Goal: Communication & Community: Ask a question

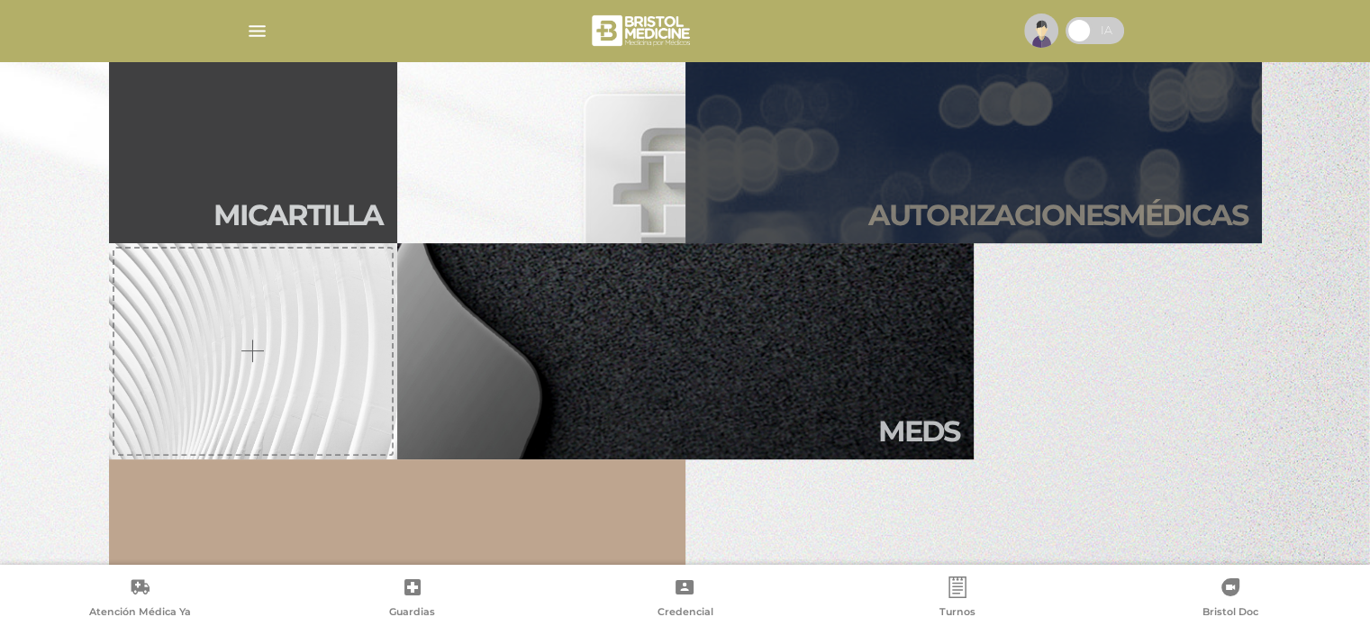
scroll to position [540, 0]
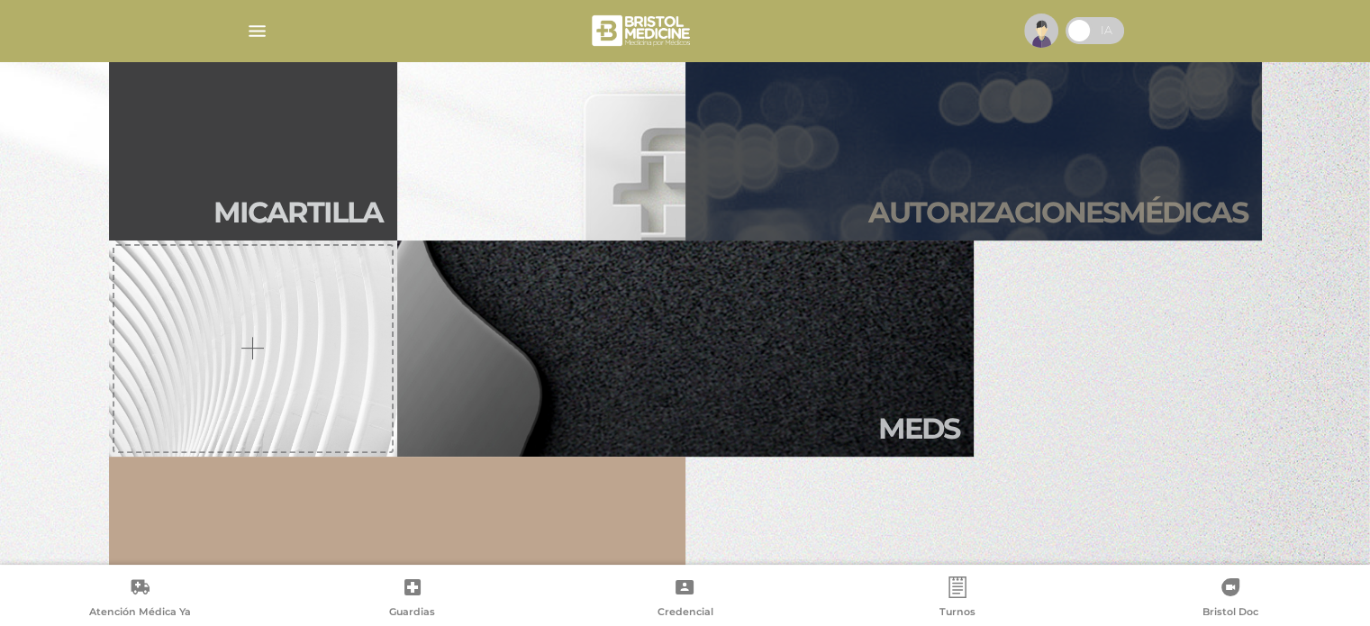
click at [1030, 169] on link "Autori zaciones médicas" at bounding box center [973, 132] width 576 height 216
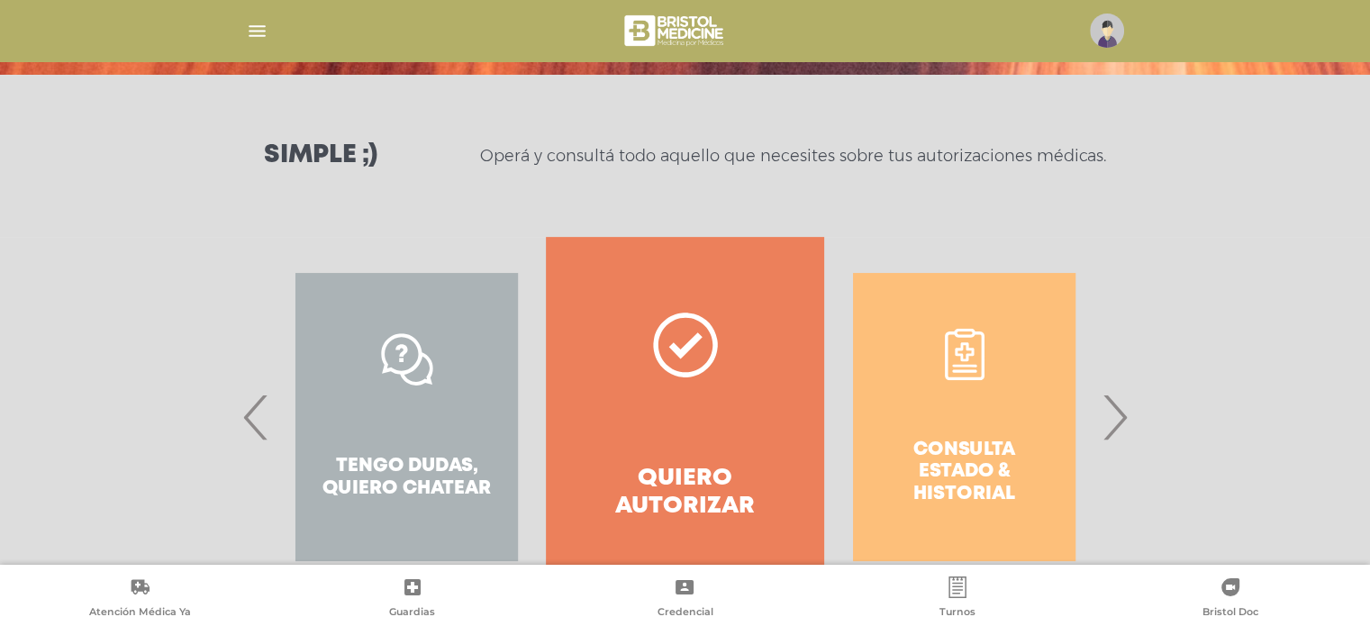
scroll to position [277, 0]
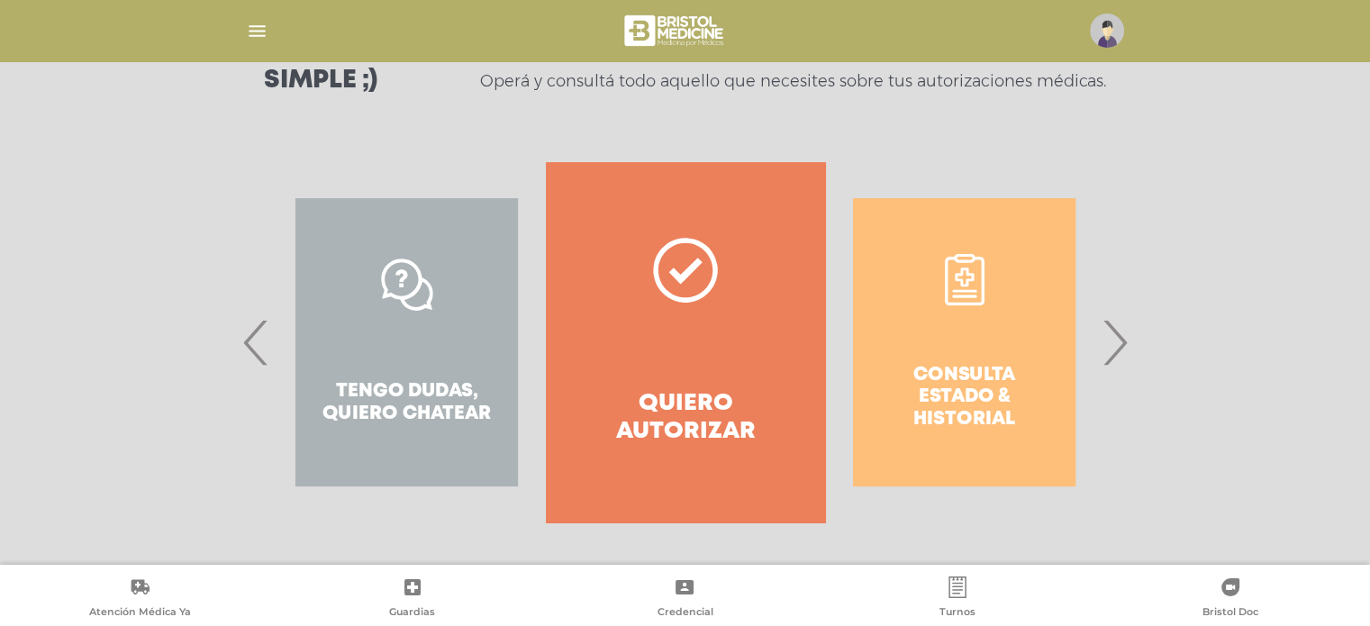
click at [685, 367] on link "Quiero autorizar" at bounding box center [685, 342] width 278 height 360
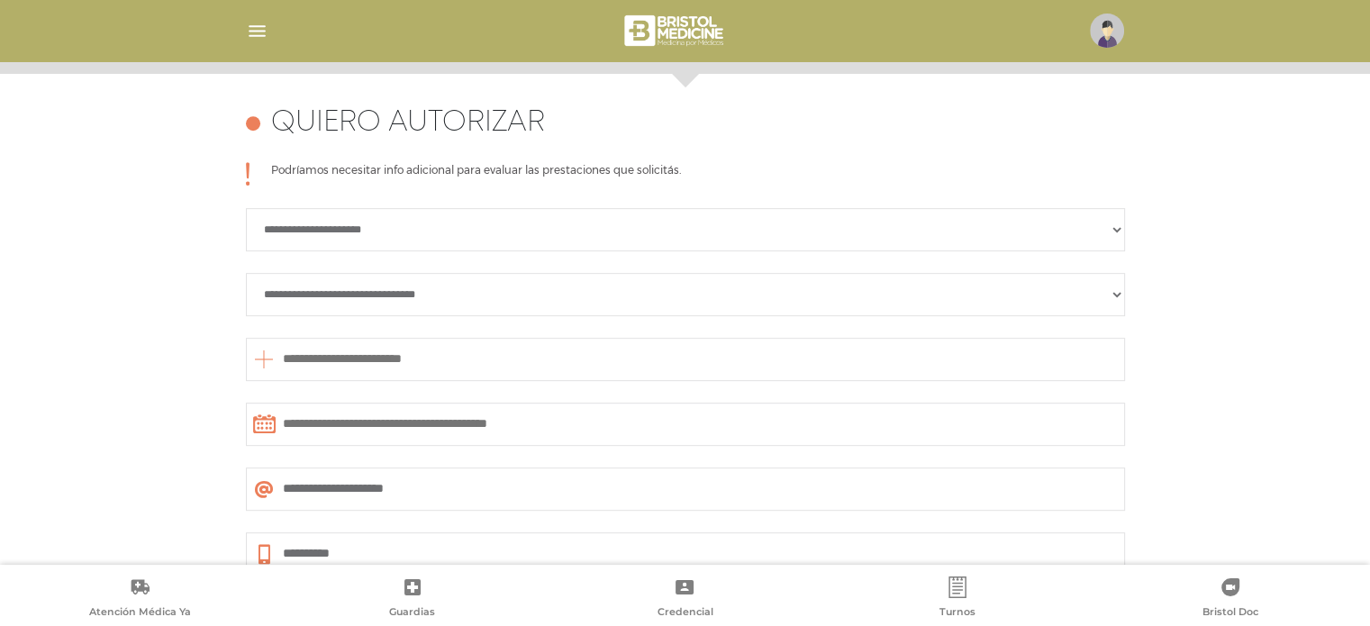
scroll to position [800, 0]
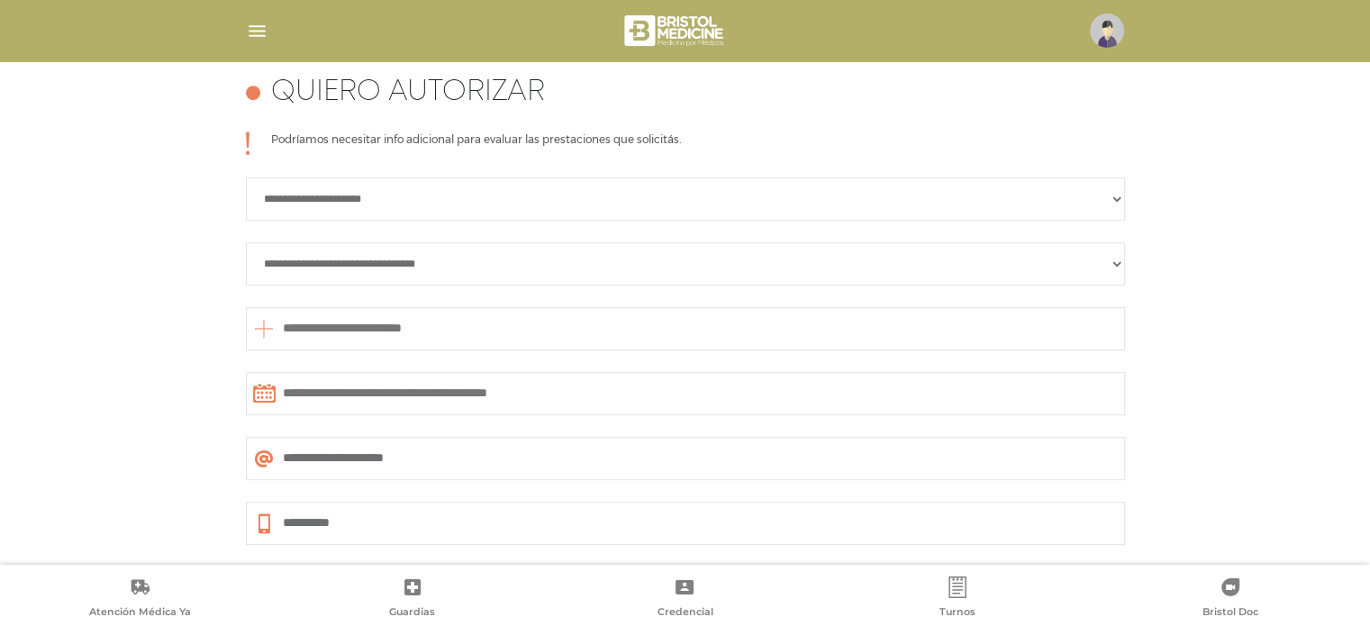
click at [252, 28] on img "button" at bounding box center [257, 31] width 23 height 23
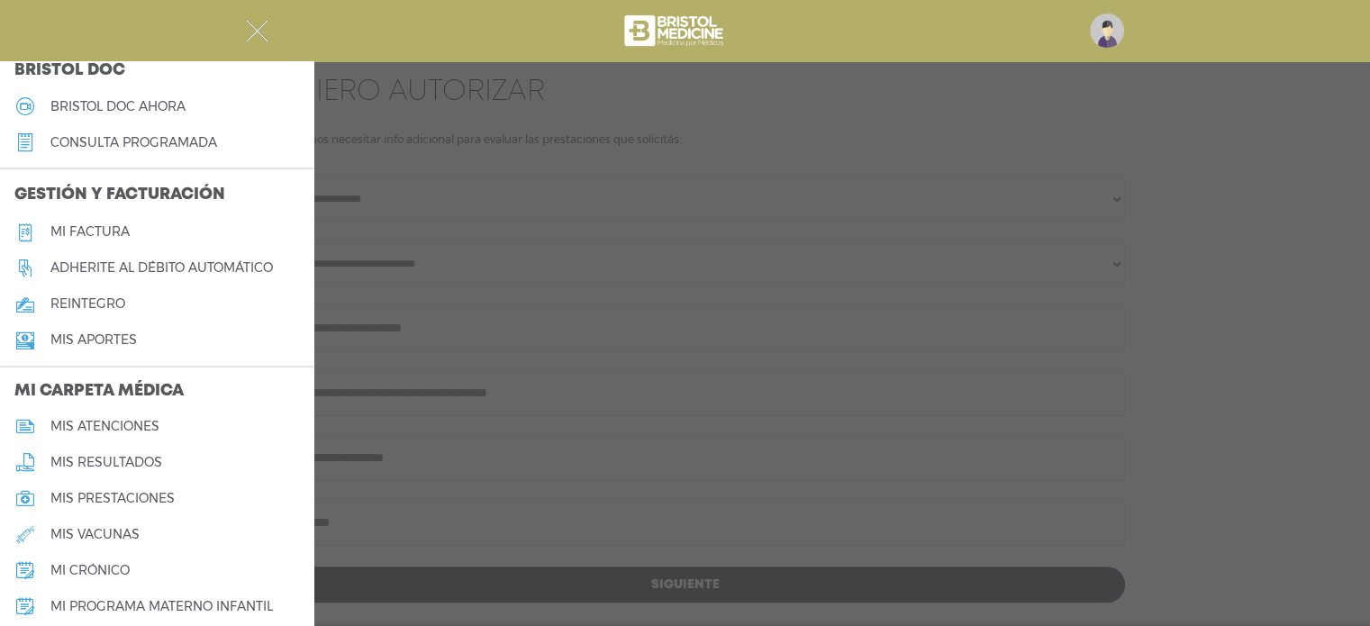
scroll to position [728, 0]
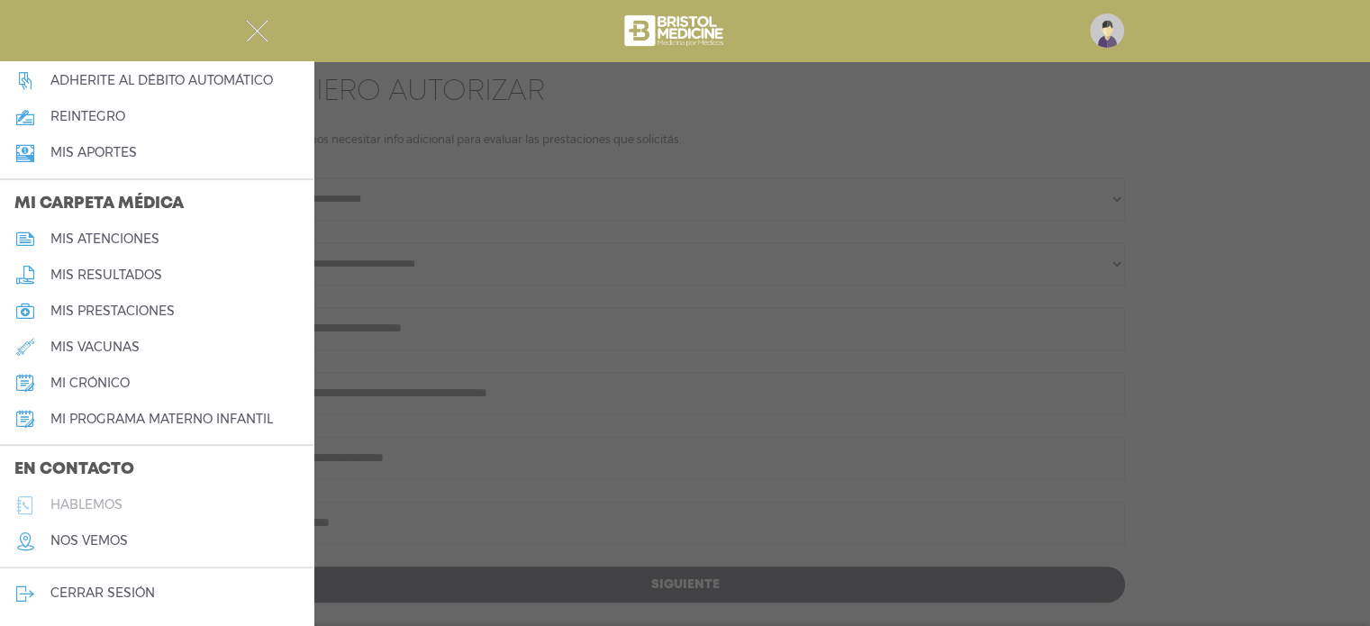
click at [117, 504] on h5 "hablemos" at bounding box center [86, 504] width 72 height 15
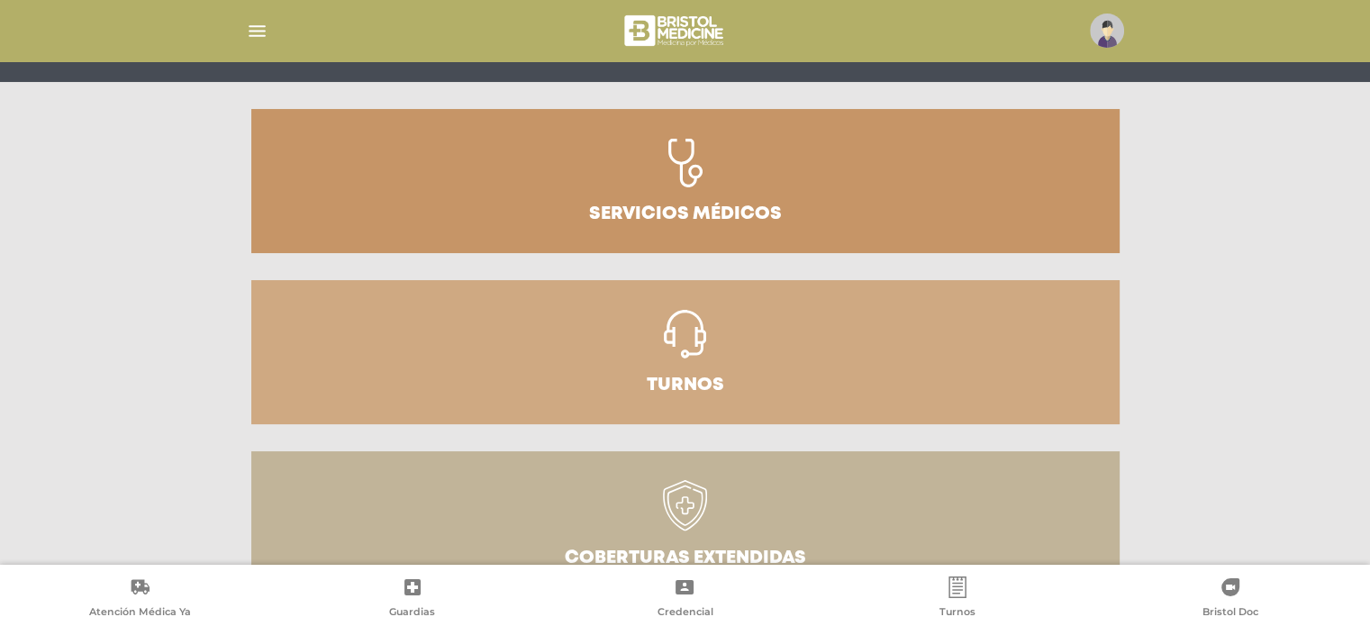
scroll to position [154, 0]
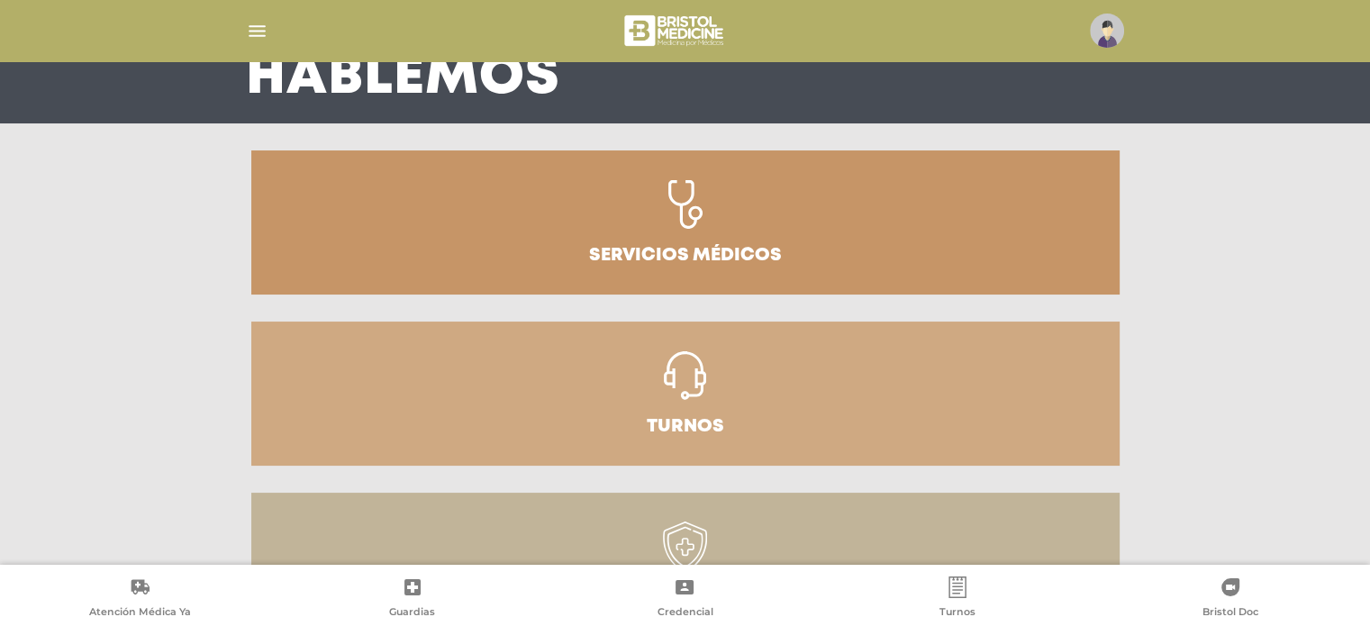
click at [677, 213] on icon at bounding box center [685, 204] width 34 height 49
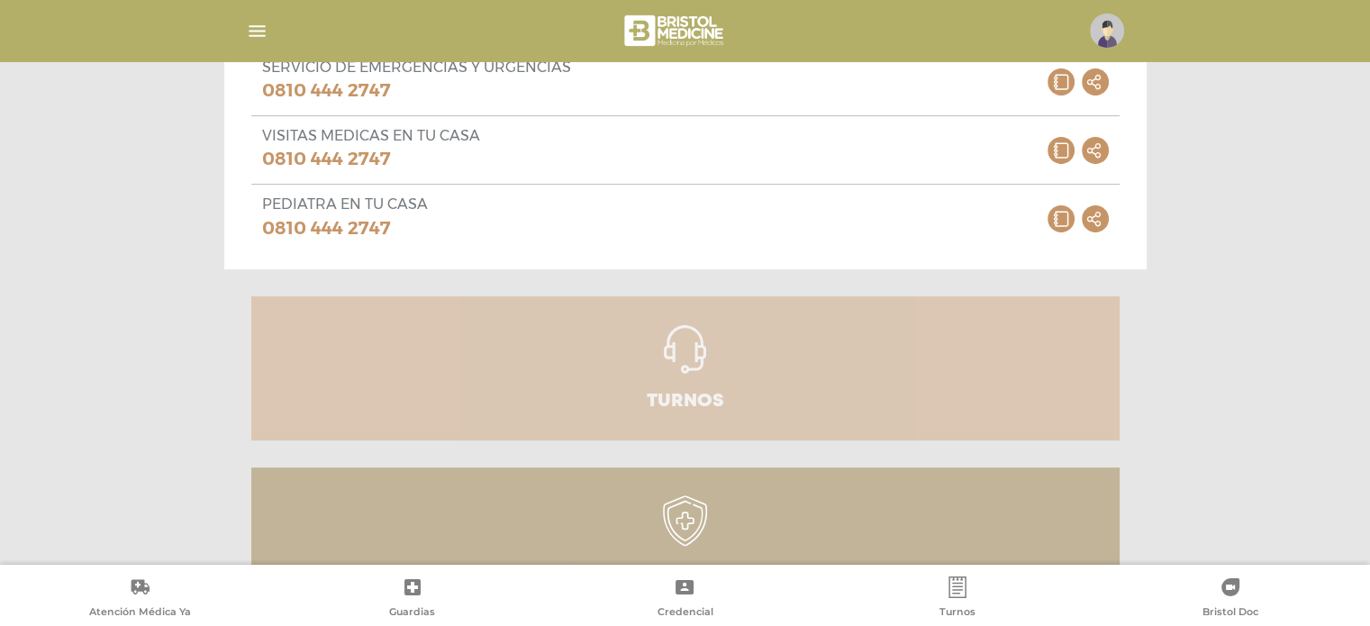
click at [674, 352] on icon at bounding box center [685, 349] width 43 height 49
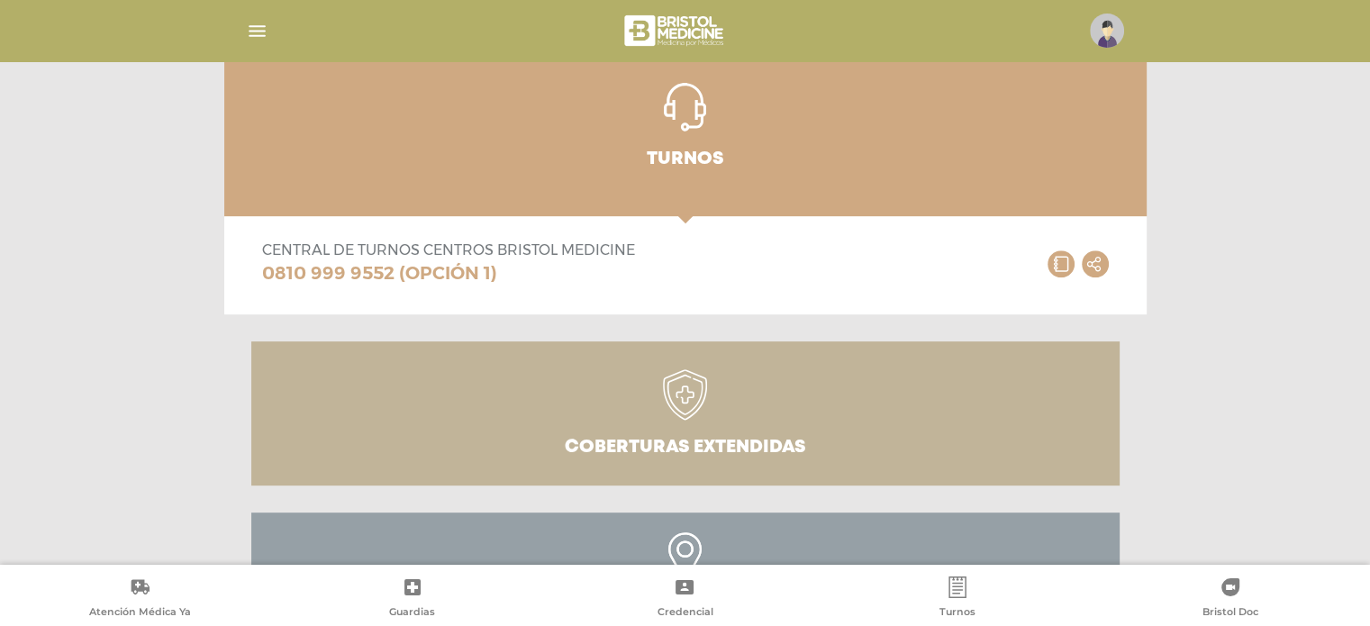
scroll to position [694, 0]
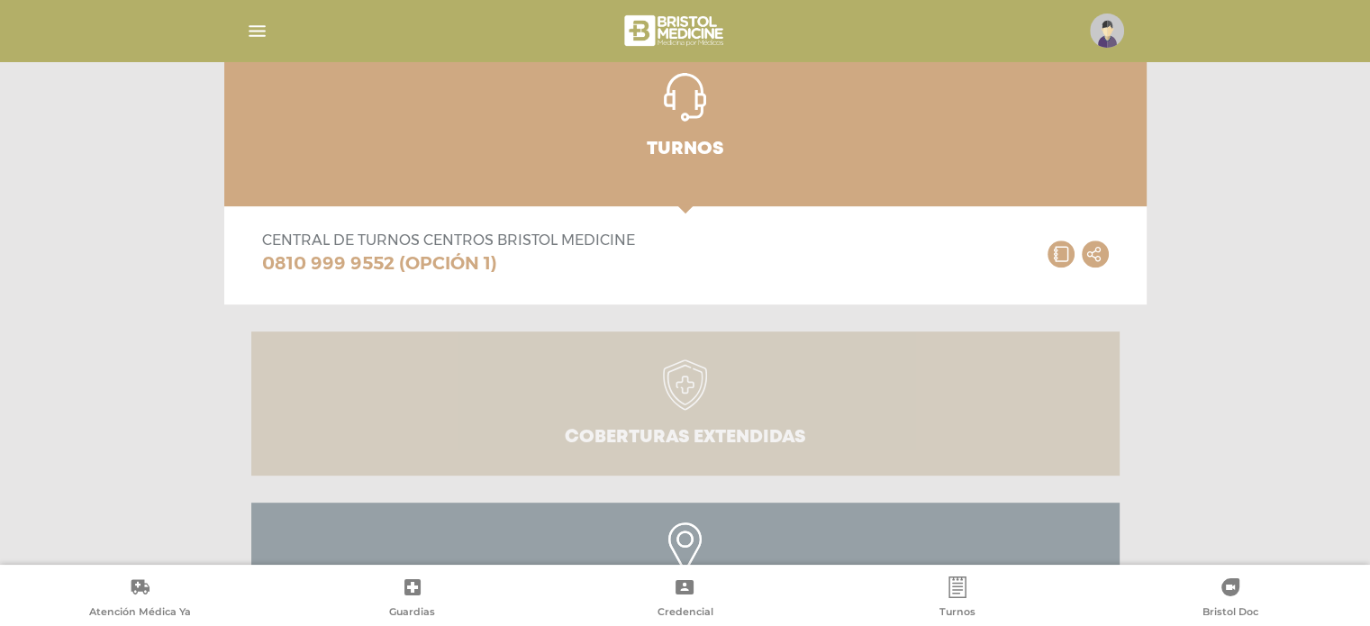
click at [720, 416] on icon at bounding box center [685, 393] width 81 height 69
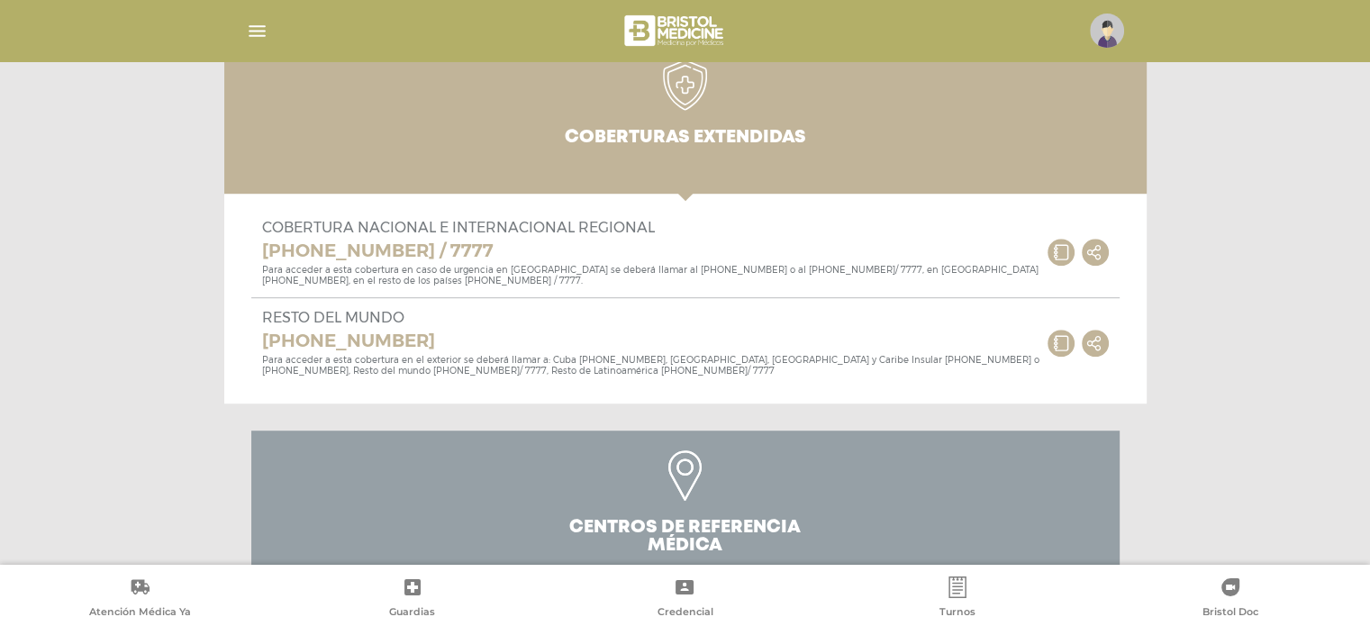
scroll to position [1048, 0]
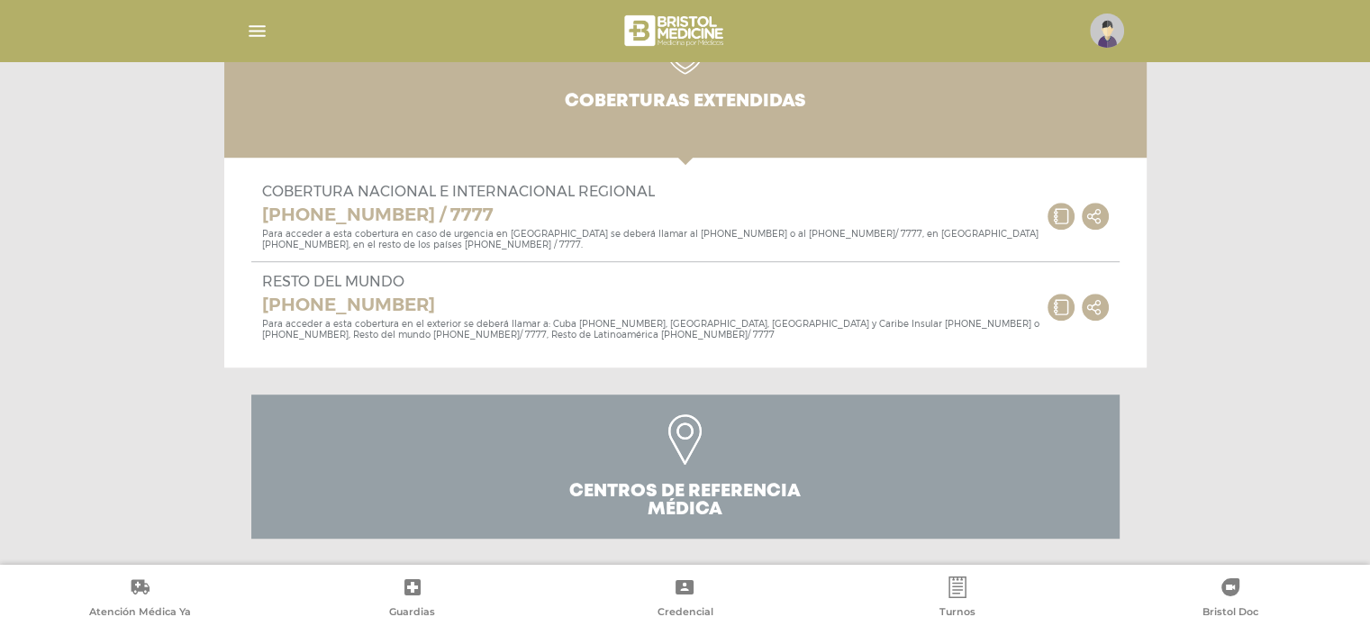
click at [591, 462] on link "Centros de Referencia Médica" at bounding box center [685, 467] width 868 height 144
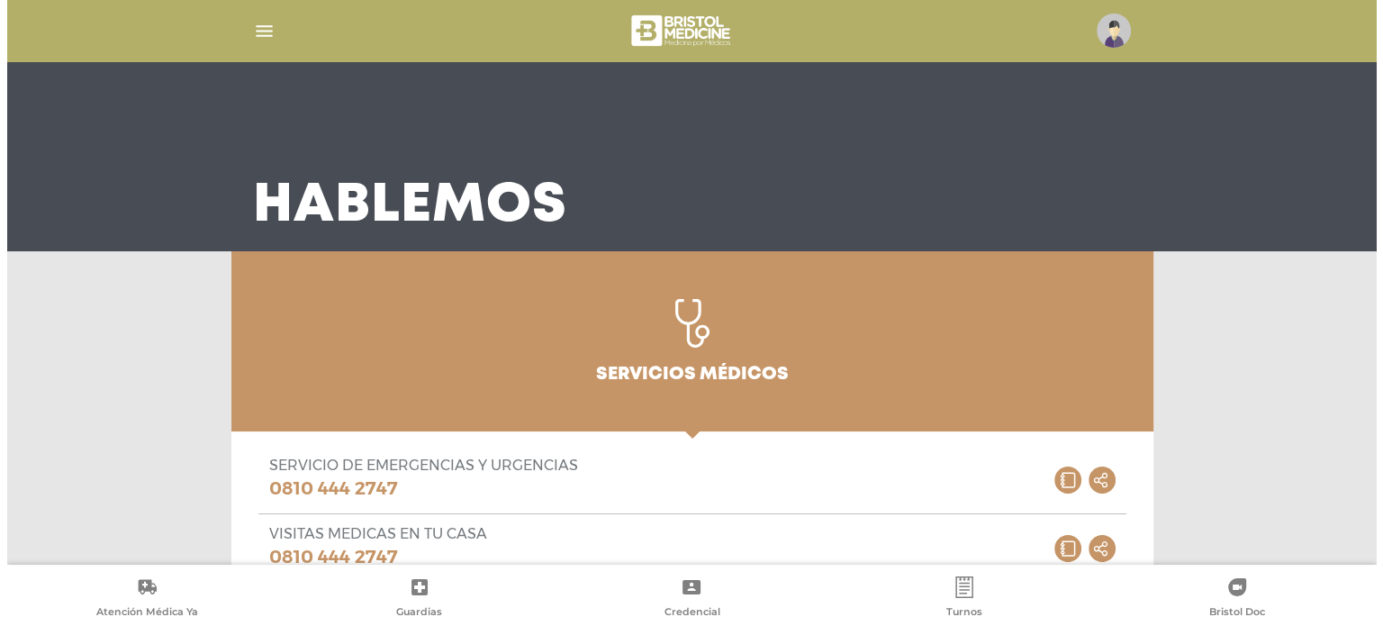
scroll to position [0, 0]
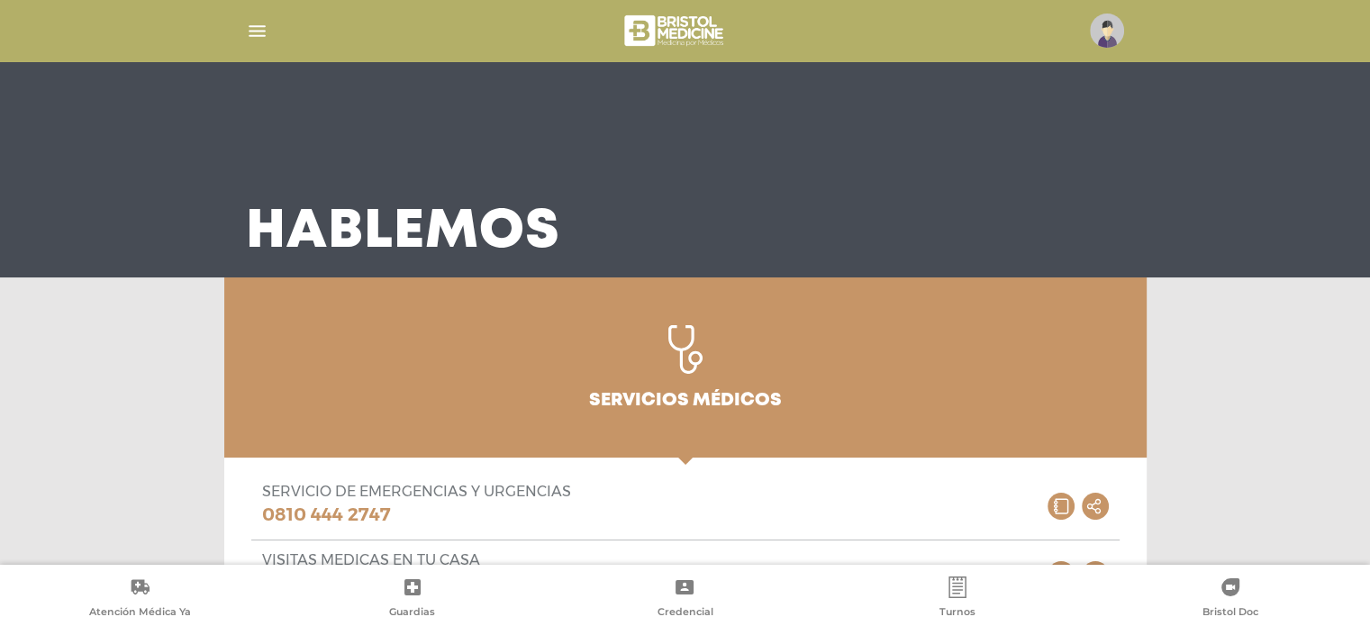
click at [260, 30] on img "button" at bounding box center [257, 31] width 23 height 23
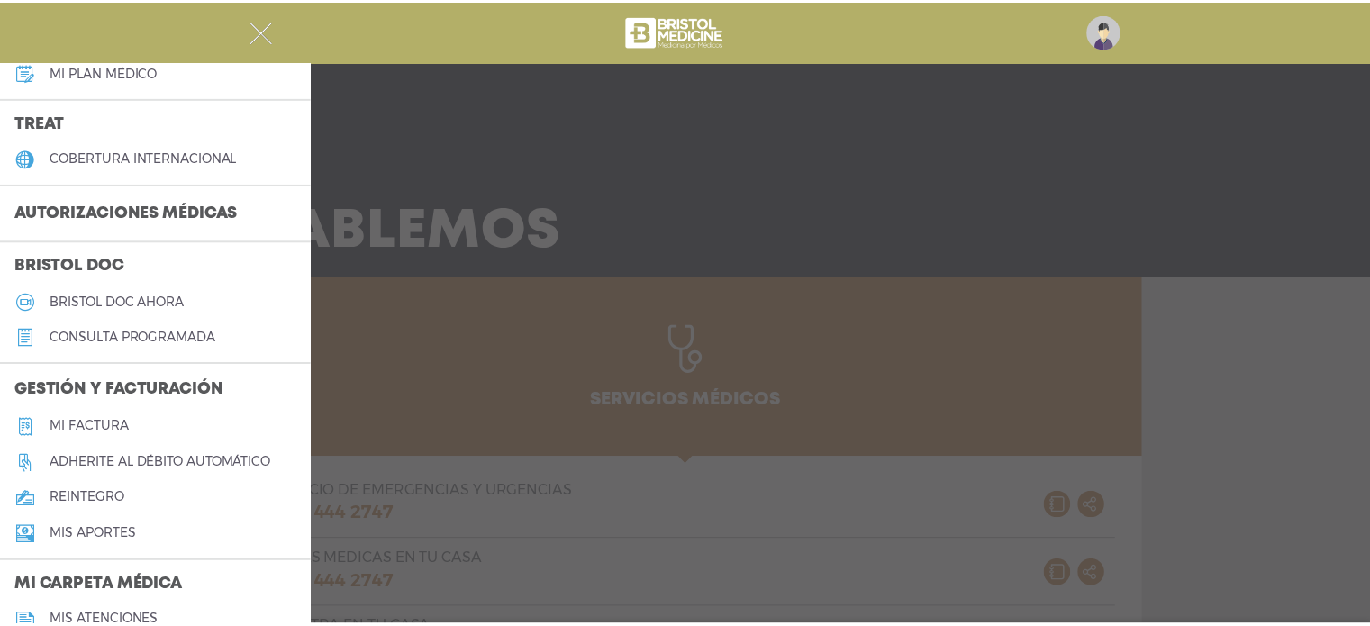
scroll to position [277, 0]
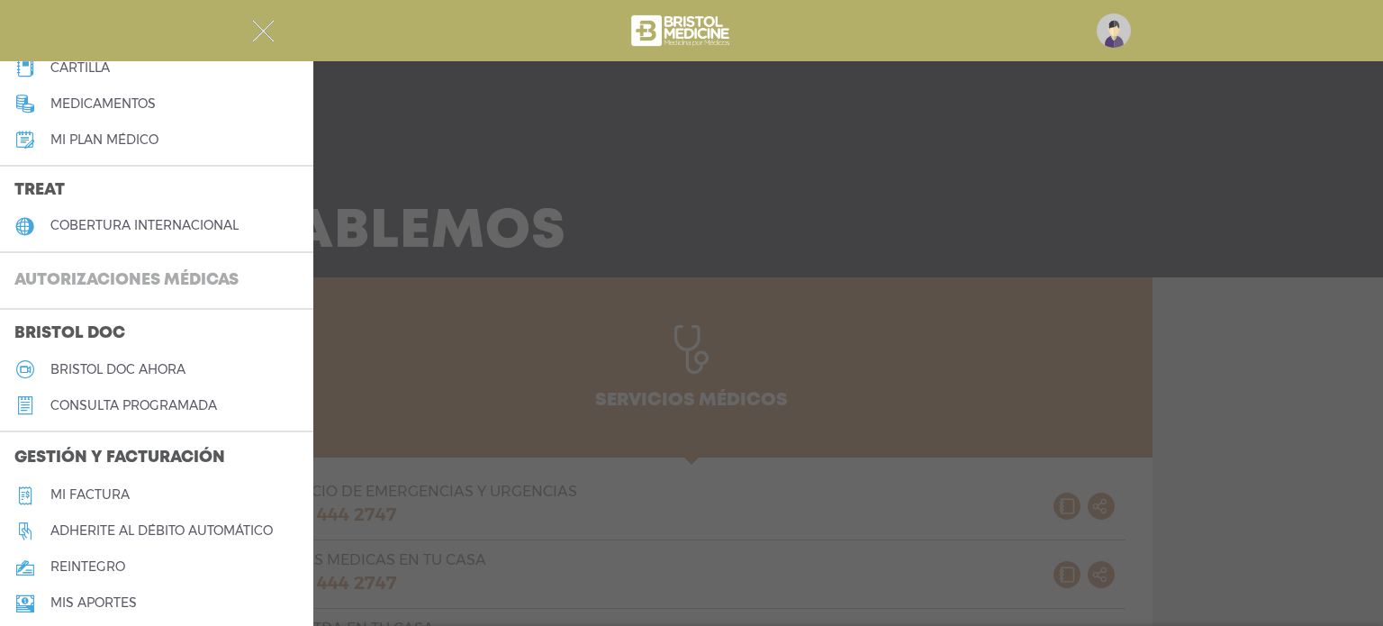
click at [115, 286] on h3 "Autorizaciones médicas" at bounding box center [126, 281] width 253 height 34
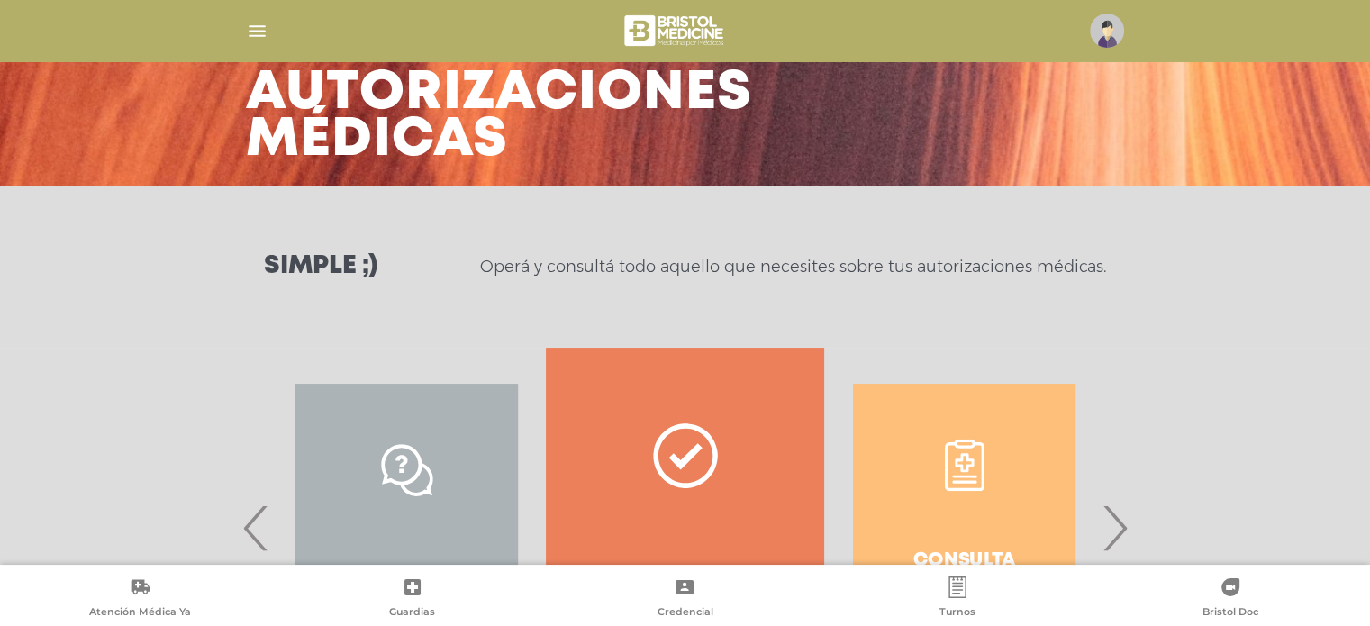
scroll to position [277, 0]
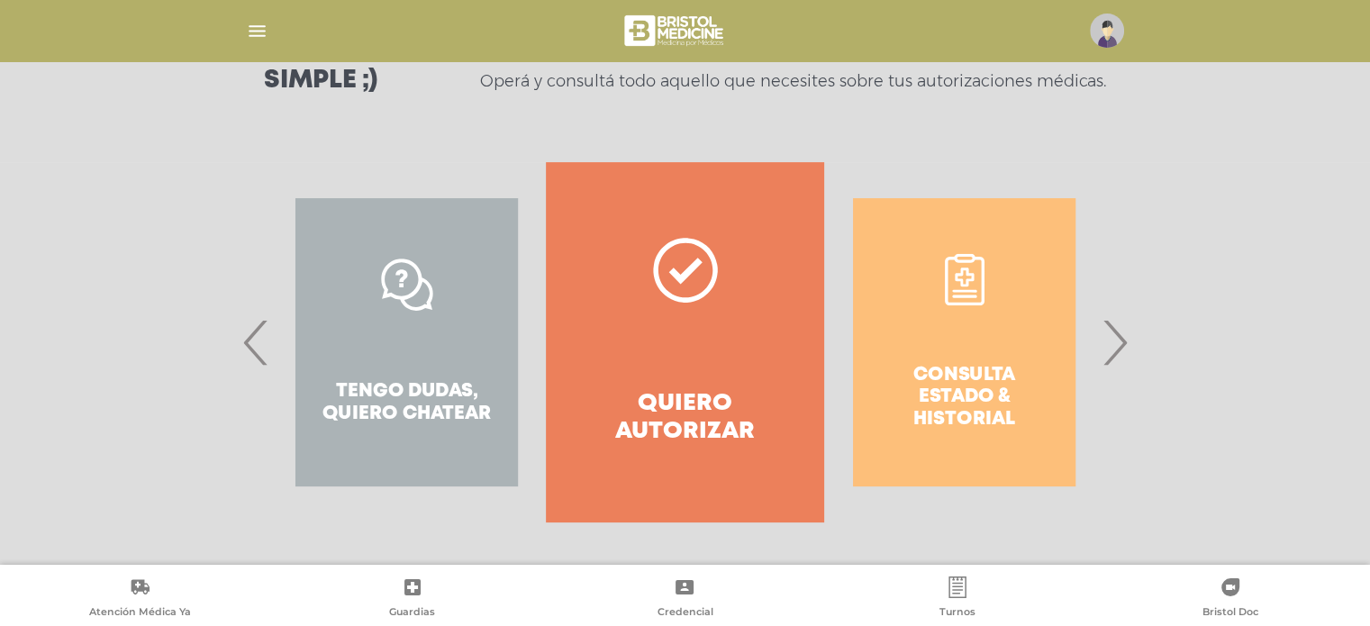
click at [414, 406] on div "Tengo dudas, quiero chatear" at bounding box center [407, 342] width 278 height 360
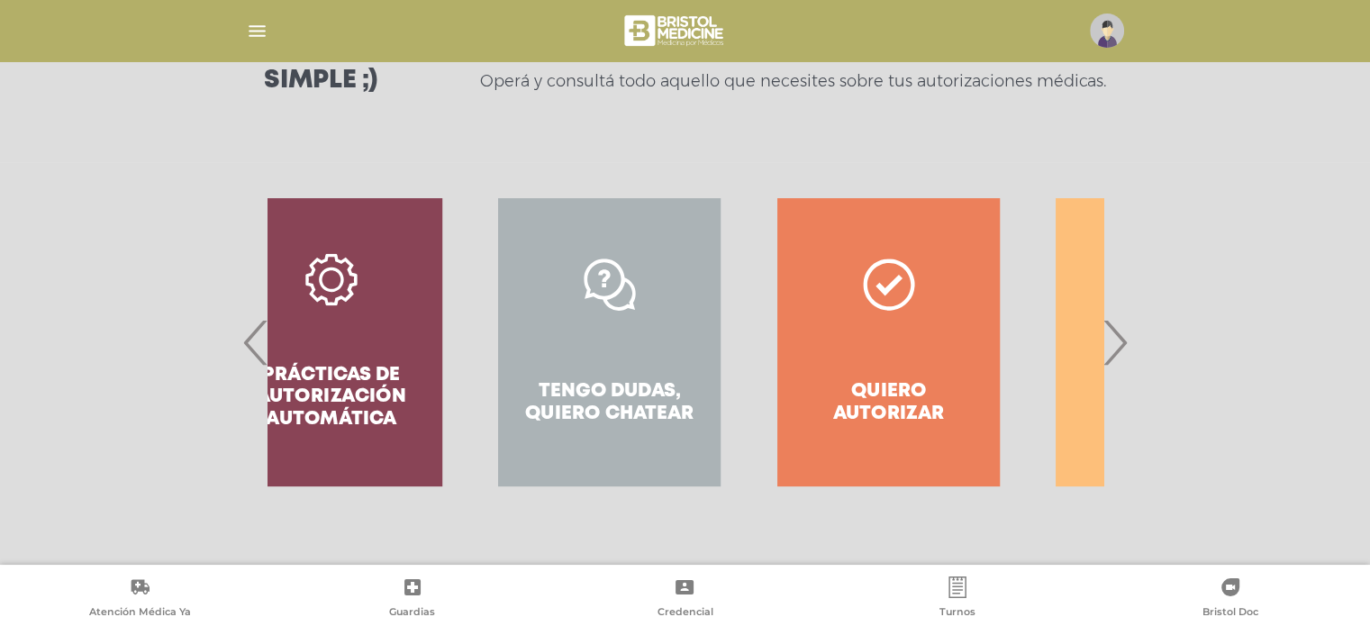
drag, startPoint x: 404, startPoint y: 285, endPoint x: 614, endPoint y: 309, distance: 212.2
click at [614, 309] on div "Consulta estado & historial Prácticas de autorización automática Tengo dudas, q…" at bounding box center [192, 342] width 2787 height 360
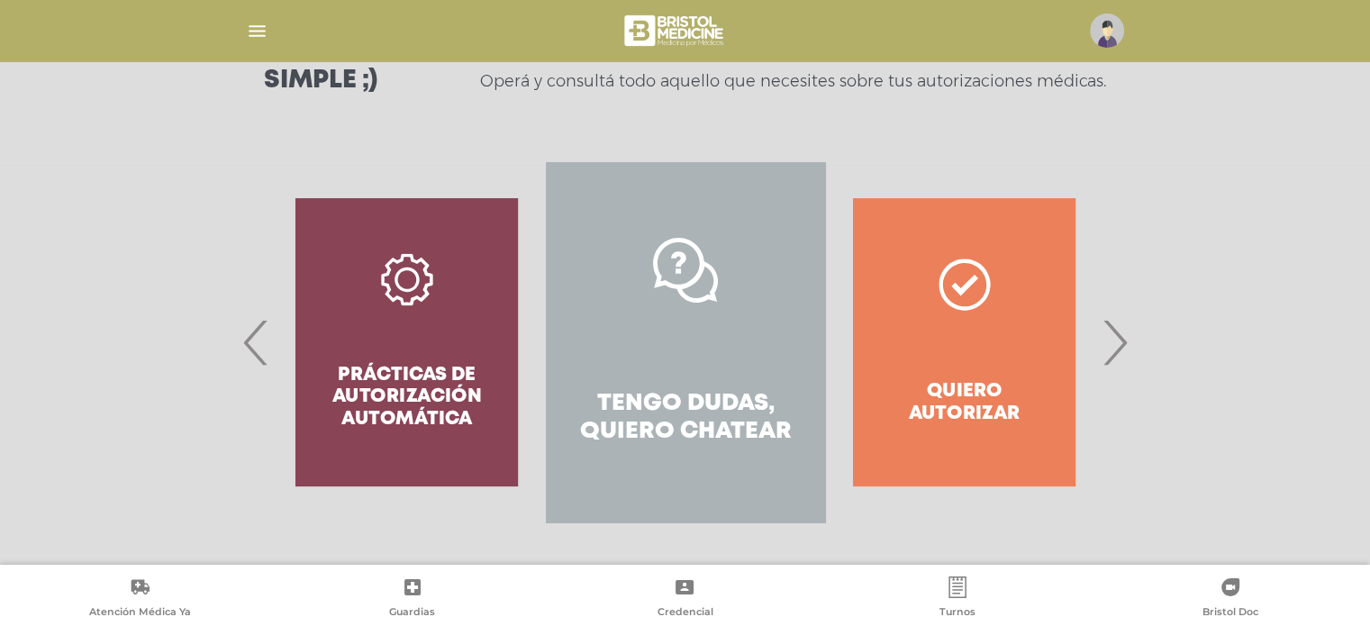
click at [672, 334] on link "Tengo dudas, quiero chatear" at bounding box center [685, 342] width 278 height 360
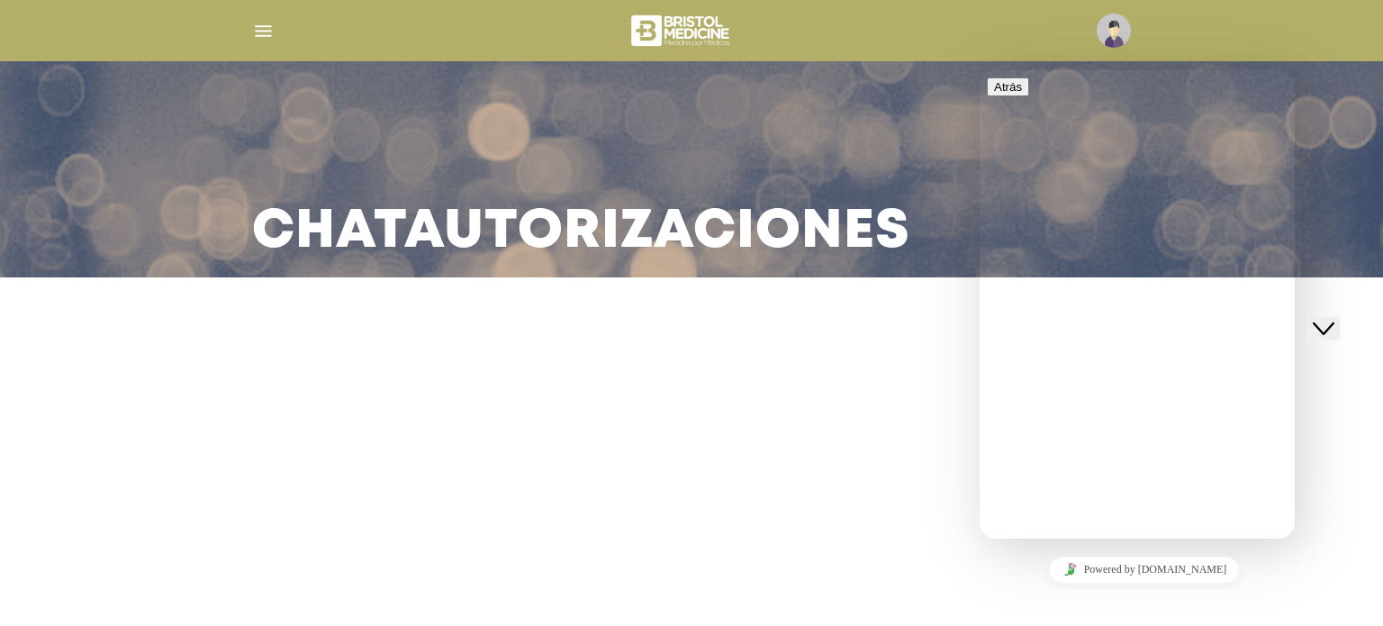
type input "**********"
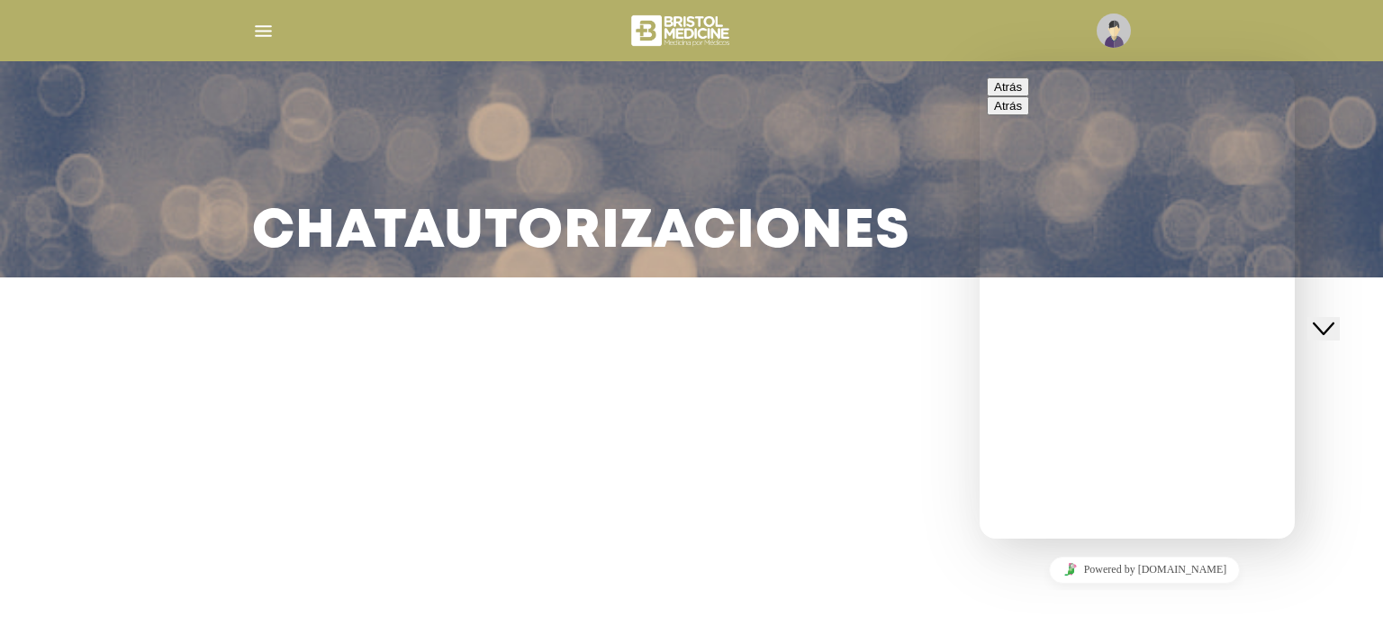
type input "******"
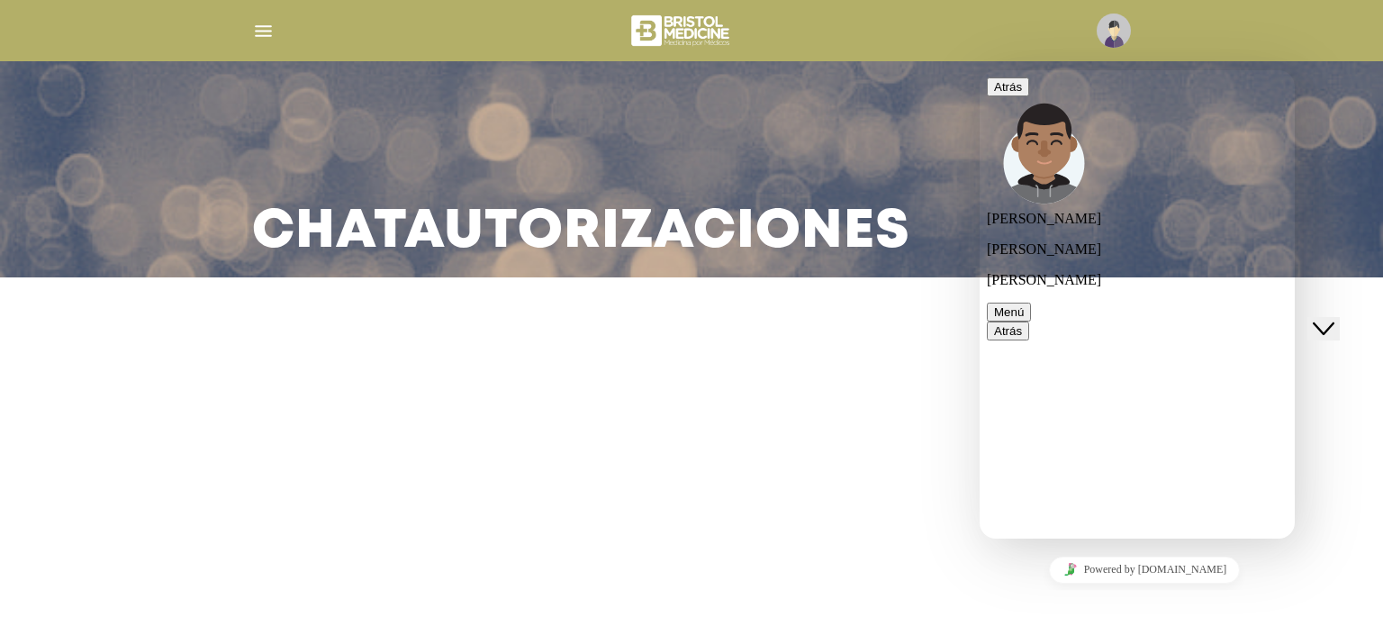
scroll to position [153, 0]
type textarea "**********"
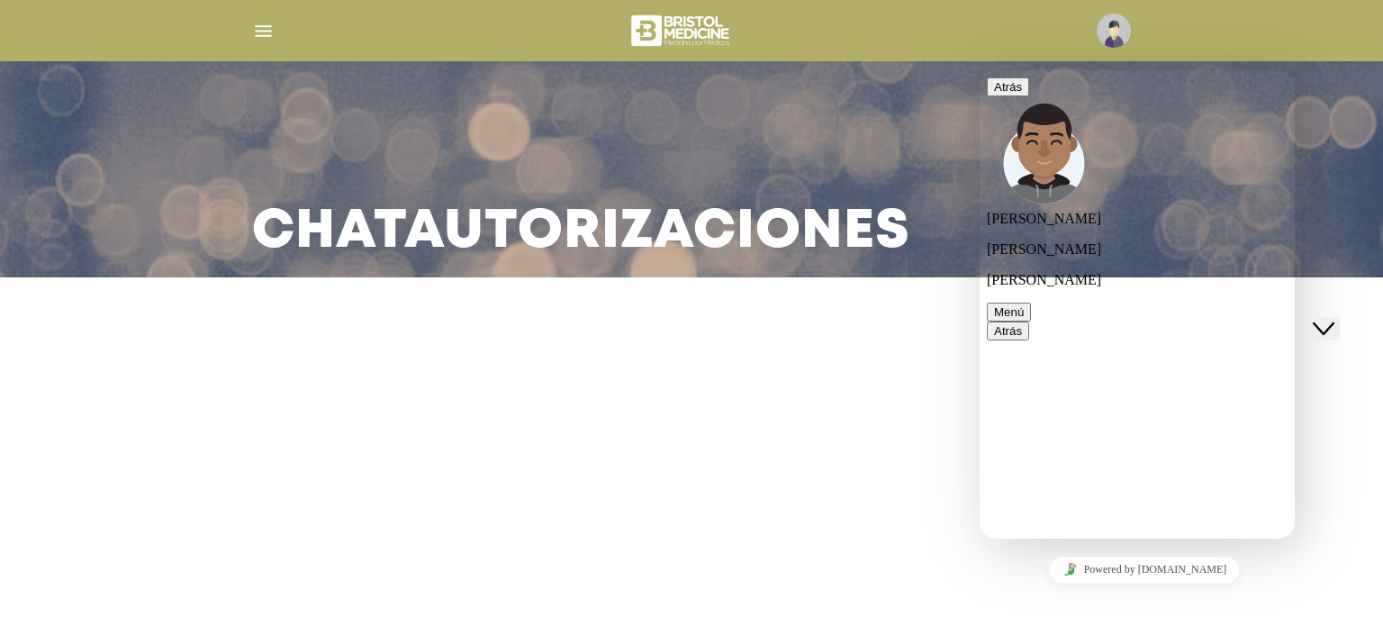
type textarea "*"
type textarea "**********"
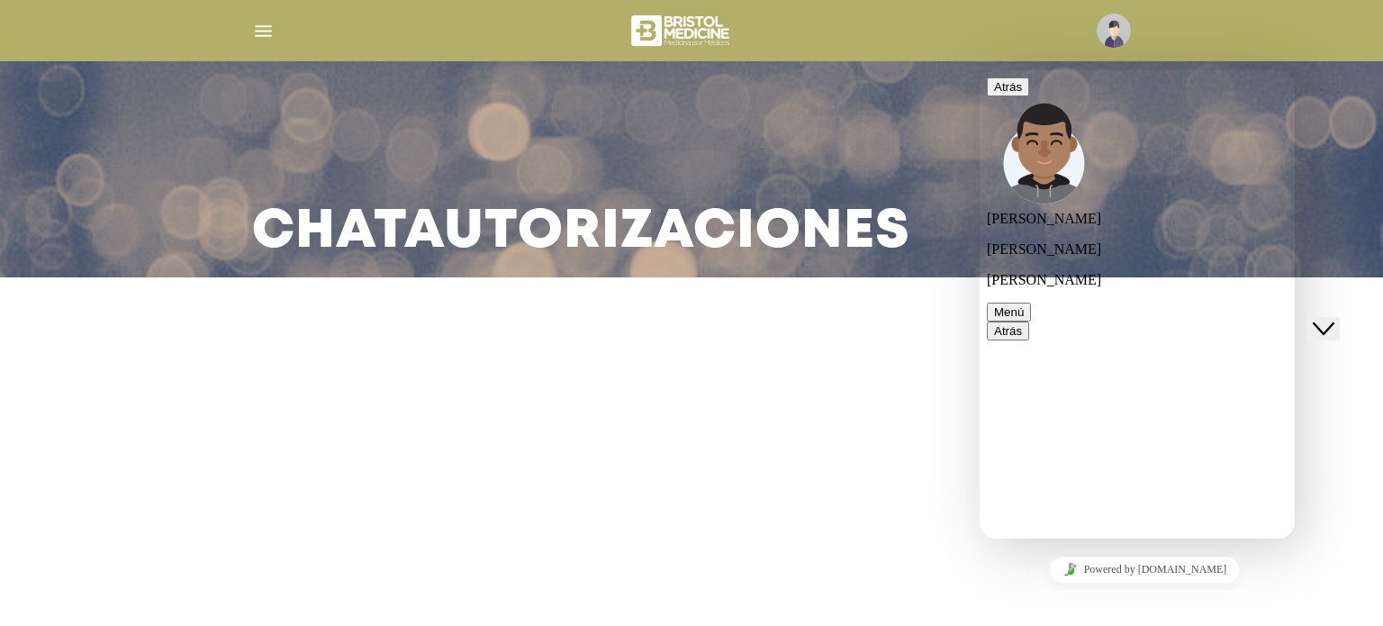
type textarea "**********"
drag, startPoint x: 1107, startPoint y: 462, endPoint x: 1045, endPoint y: 435, distance: 67.8
copy link "[EMAIL_ADDRESS][DOMAIN_NAME]"
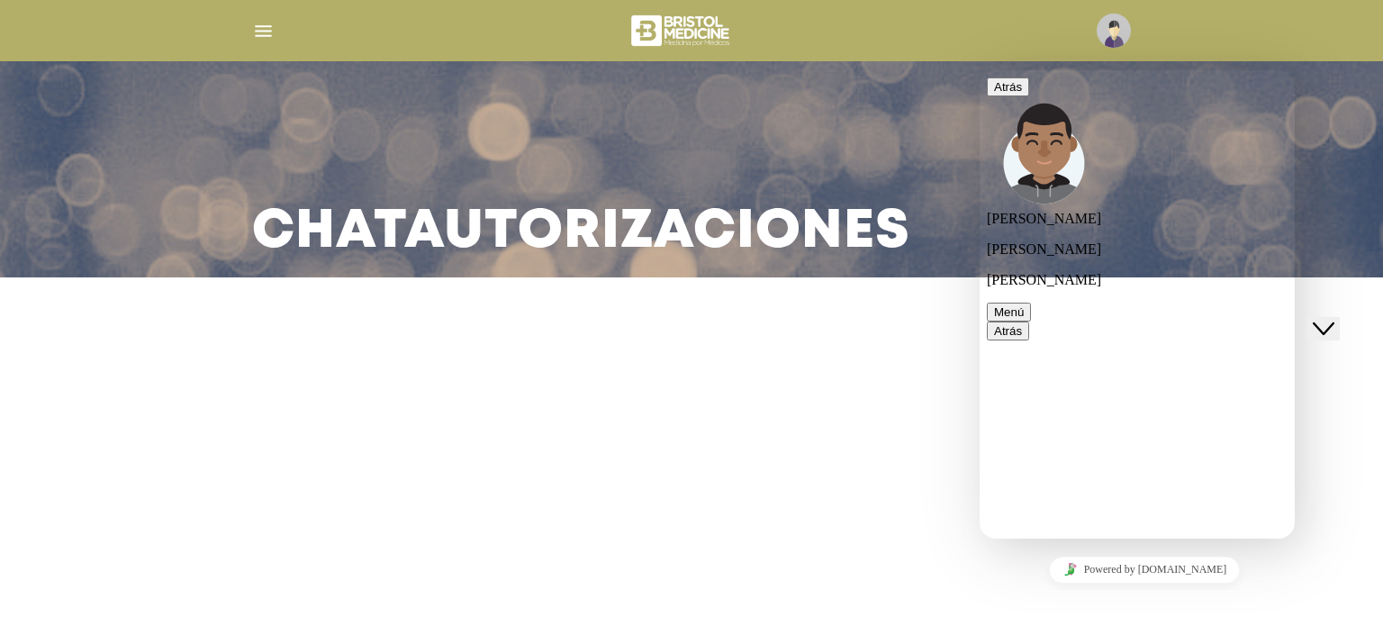
type textarea "**********"
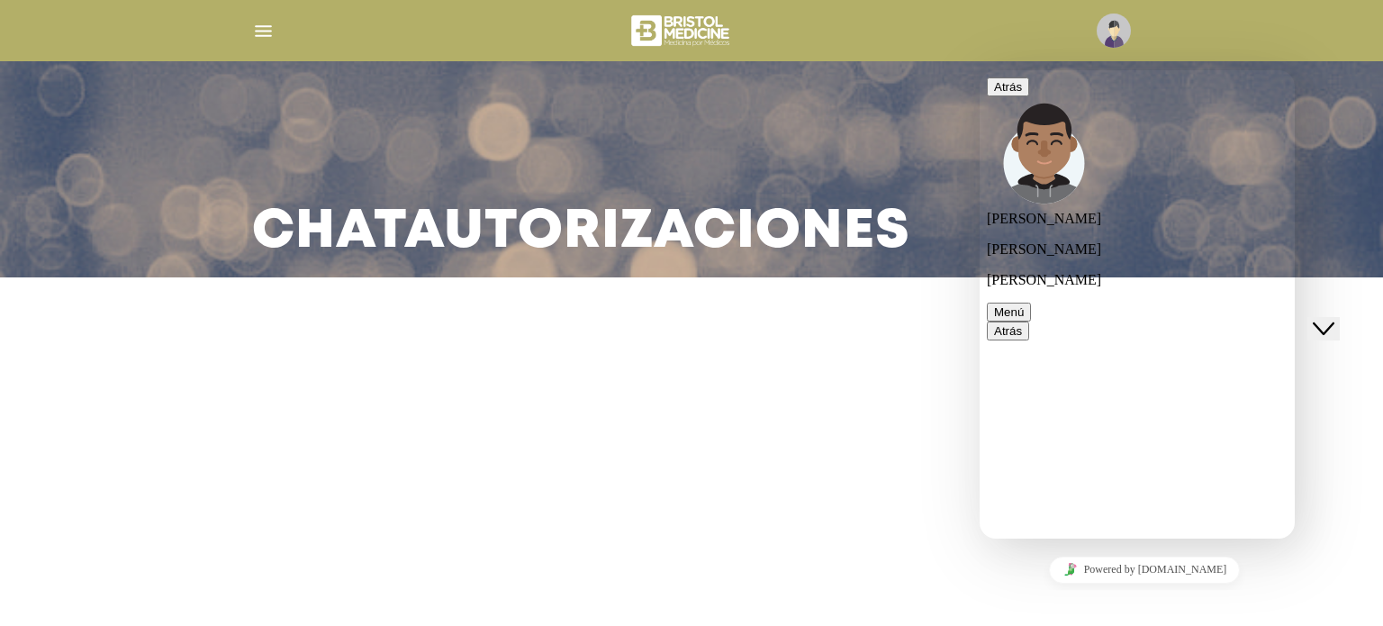
scroll to position [0, 0]
type textarea "**********"
